Goal: Transaction & Acquisition: Purchase product/service

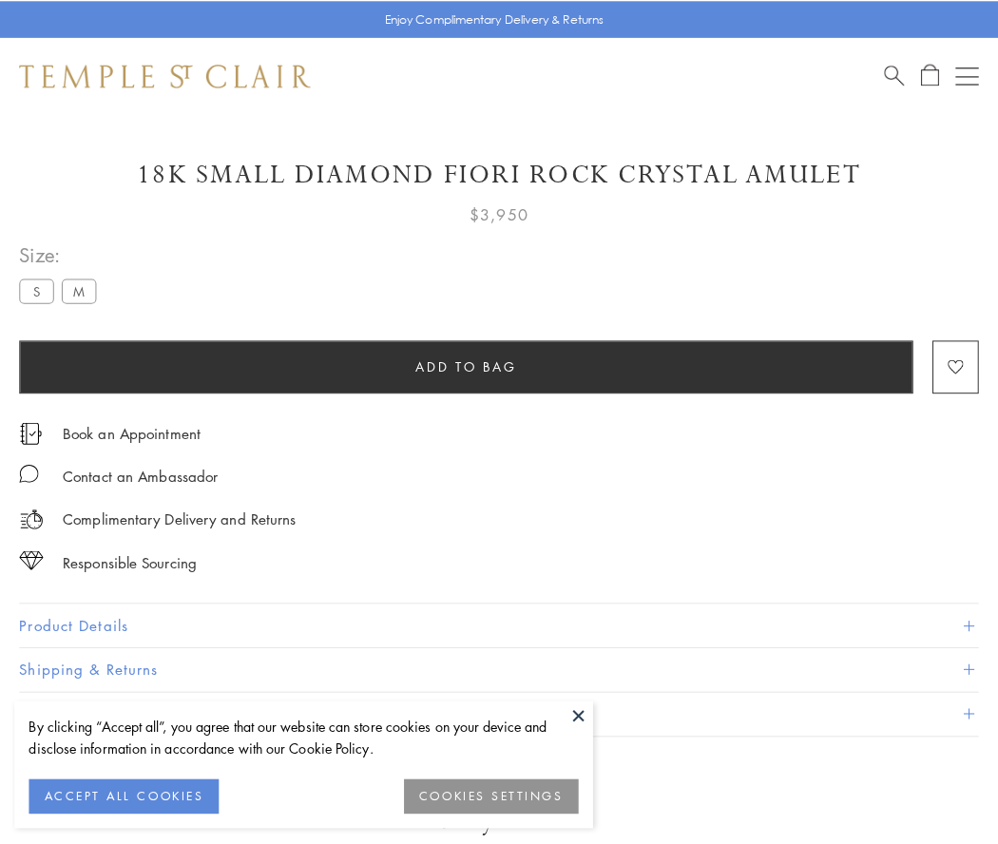
scroll to position [112, 0]
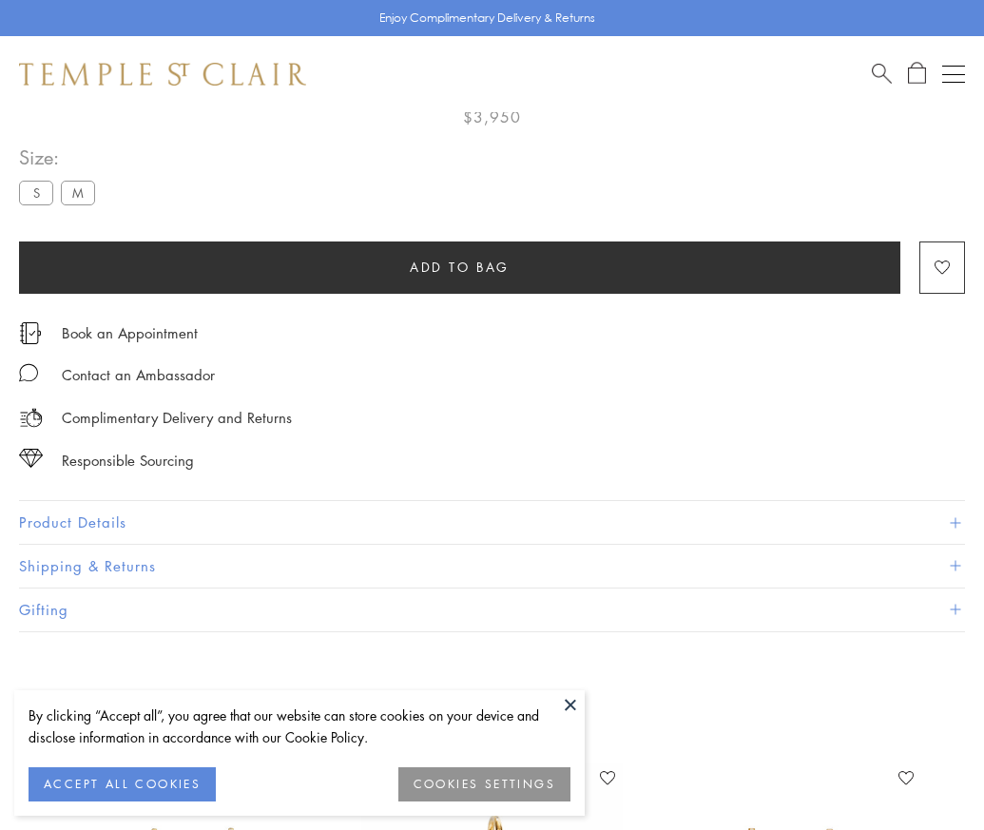
click at [459, 266] on span "Add to bag" at bounding box center [460, 267] width 100 height 21
